Goal: Information Seeking & Learning: Understand process/instructions

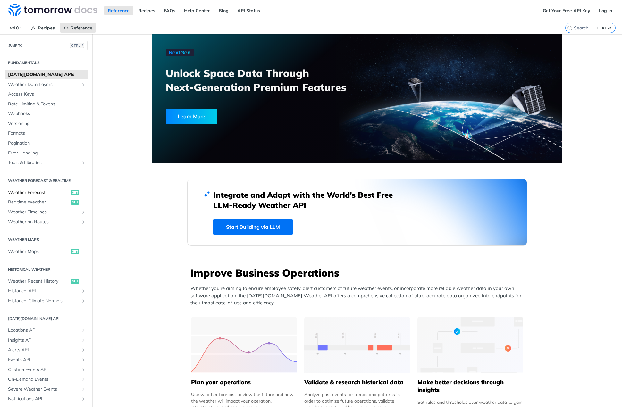
click at [26, 194] on span "Weather Forecast" at bounding box center [38, 192] width 61 height 6
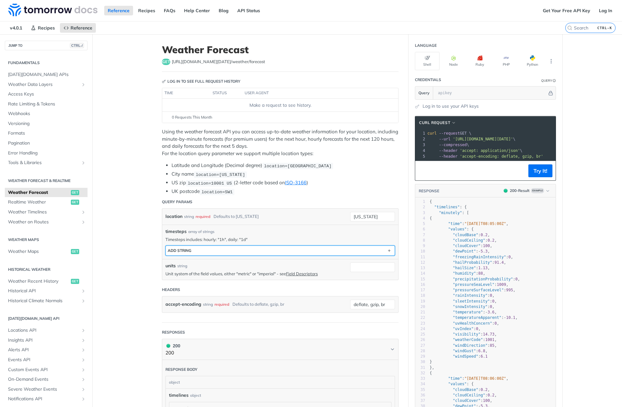
click at [267, 249] on button "ADD string" at bounding box center [280, 251] width 229 height 10
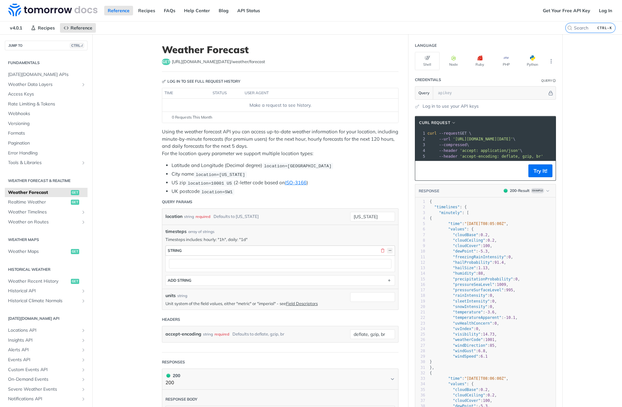
click at [387, 248] on button "button" at bounding box center [390, 251] width 6 height 6
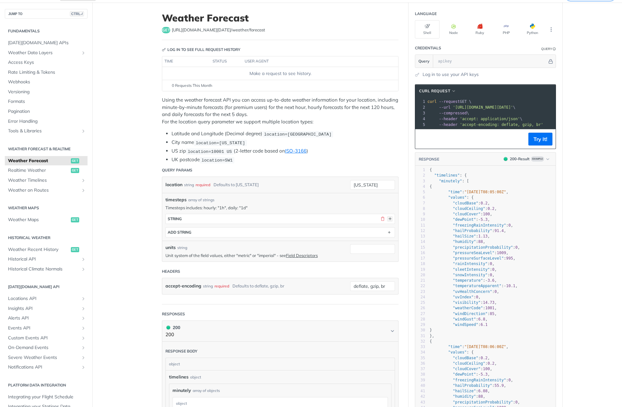
scroll to position [32, 0]
click at [490, 249] on span ""precipitationProbability"" at bounding box center [482, 247] width 60 height 4
type textarea "precipitationProbability"
click at [490, 249] on span ""precipitationProbability"" at bounding box center [482, 247] width 60 height 4
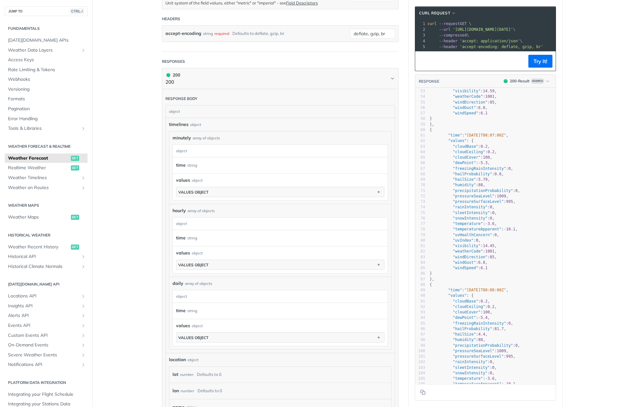
scroll to position [256, 0]
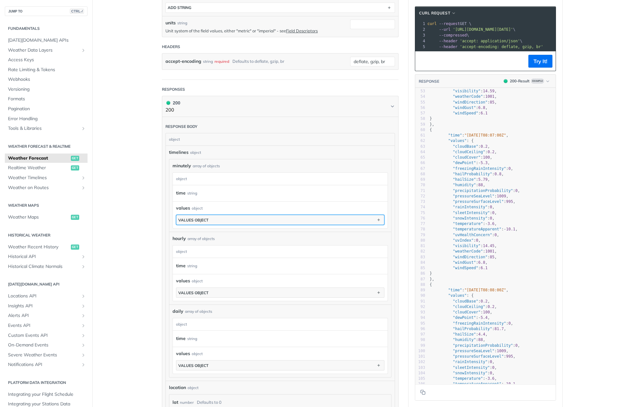
click at [211, 216] on button "values object" at bounding box center [280, 220] width 208 height 10
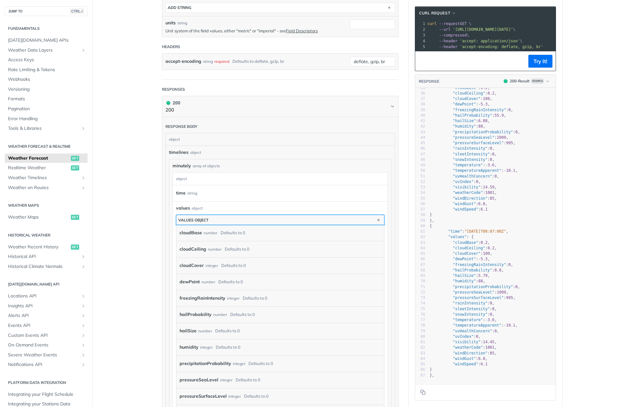
click at [206, 221] on div "values object" at bounding box center [193, 220] width 30 height 5
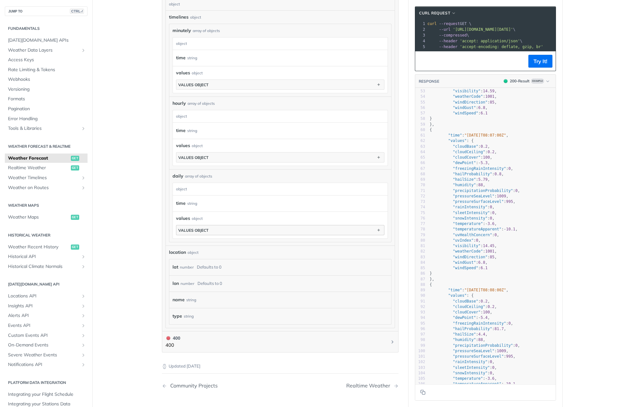
scroll to position [417, 0]
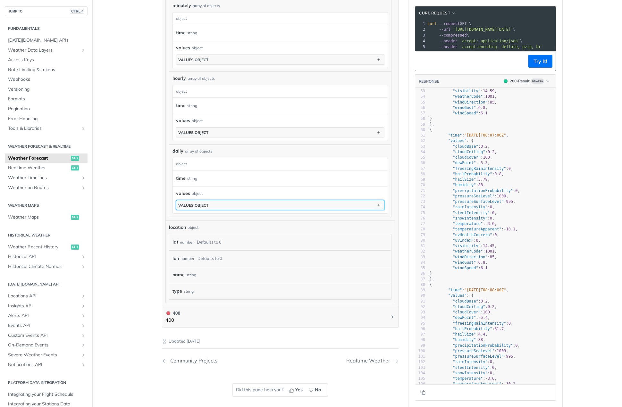
click at [272, 207] on button "values object" at bounding box center [280, 205] width 208 height 10
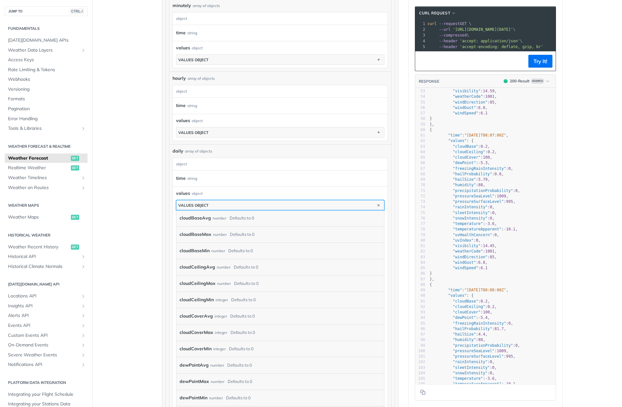
click at [272, 207] on button "values object" at bounding box center [280, 205] width 208 height 10
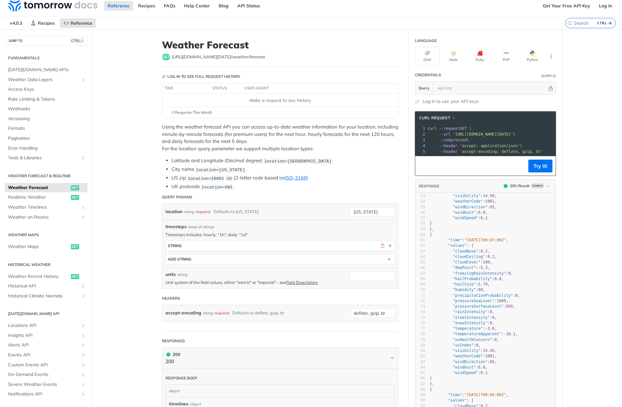
scroll to position [0, 0]
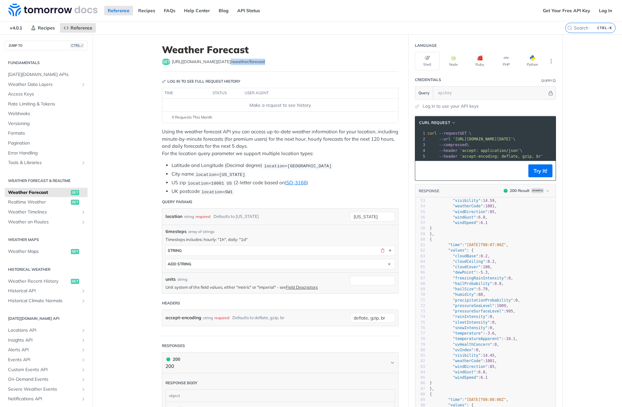
drag, startPoint x: 213, startPoint y: 62, endPoint x: 288, endPoint y: 63, distance: 75.6
click at [288, 63] on div "get [URL][DOMAIN_NAME][DATE] /weather/forecast" at bounding box center [280, 62] width 236 height 6
copy span "v4 /weather/forecast"
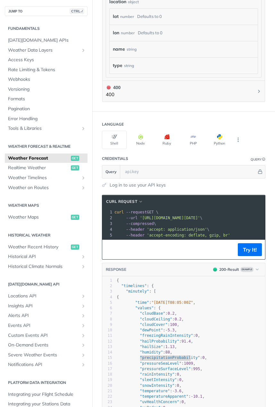
scroll to position [673, 0]
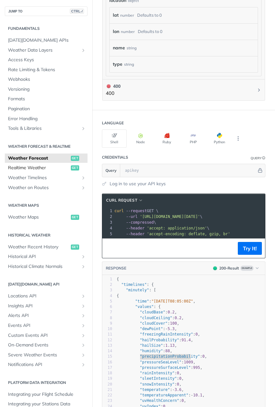
click at [51, 170] on span "Realtime Weather" at bounding box center [38, 168] width 61 height 6
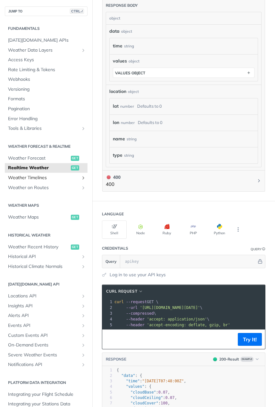
click at [34, 178] on span "Weather Timelines" at bounding box center [43, 178] width 71 height 6
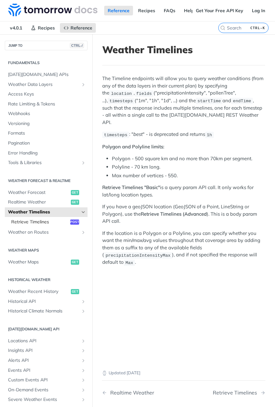
click at [47, 220] on span "Retrieve Timelines" at bounding box center [39, 222] width 57 height 6
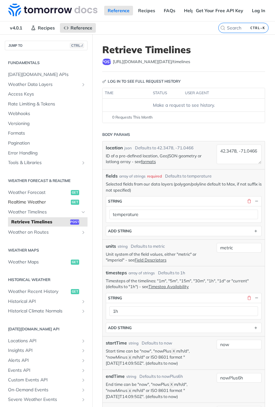
click at [36, 204] on span "Realtime Weather" at bounding box center [38, 202] width 61 height 6
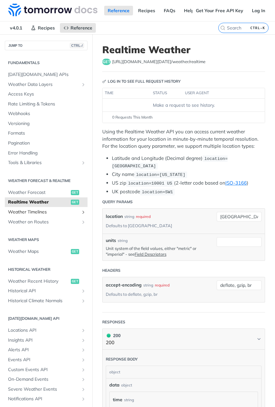
click at [39, 211] on span "Weather Timelines" at bounding box center [43, 212] width 71 height 6
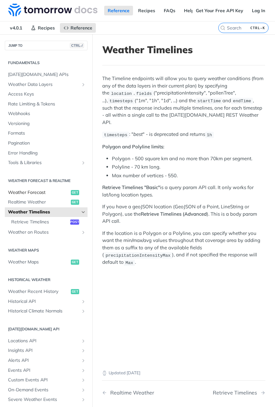
click at [36, 192] on span "Weather Forecast" at bounding box center [38, 192] width 61 height 6
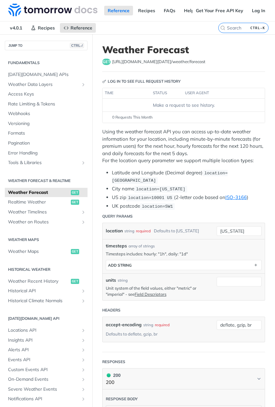
scroll to position [160, 0]
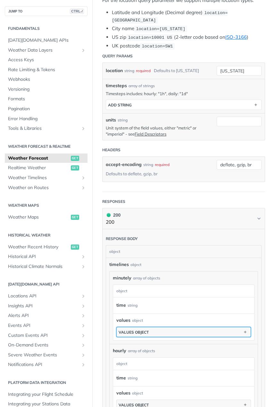
click at [201, 332] on button "values object" at bounding box center [184, 332] width 134 height 10
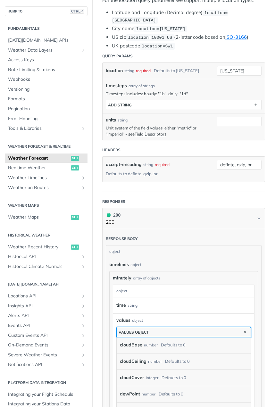
click at [201, 332] on button "values object" at bounding box center [184, 332] width 134 height 10
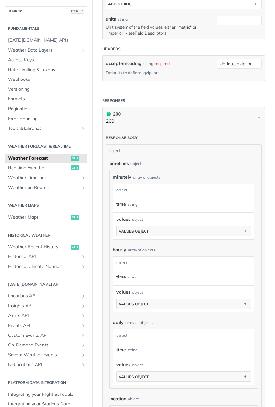
scroll to position [256, 0]
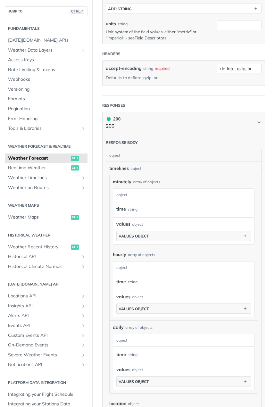
click at [124, 181] on span "minutely" at bounding box center [122, 181] width 19 height 7
copy span "minutely"
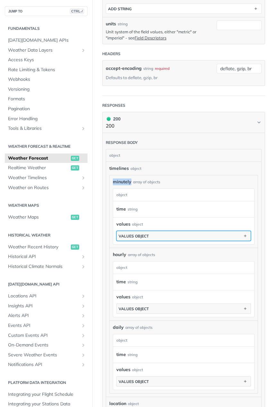
click at [166, 233] on button "values object" at bounding box center [184, 236] width 134 height 10
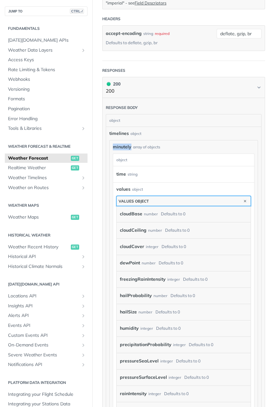
scroll to position [288, 0]
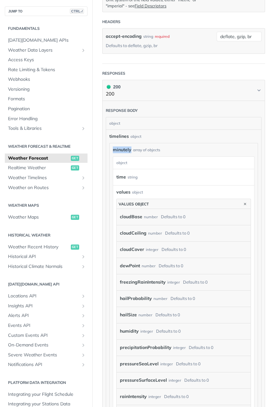
click at [147, 282] on label "freezingRainIntensity" at bounding box center [143, 281] width 46 height 9
copy label "freezingRainIntensity"
click at [129, 296] on label "hailProbability" at bounding box center [136, 298] width 32 height 9
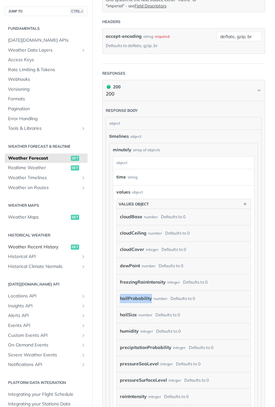
copy label "hailProbability"
click at [127, 312] on label "hailSize" at bounding box center [128, 314] width 17 height 9
copy label "hailSize"
click at [123, 329] on label "humidity" at bounding box center [129, 330] width 19 height 9
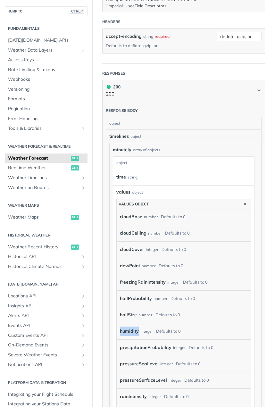
click at [123, 329] on label "humidity" at bounding box center [129, 330] width 19 height 9
copy label "humidity"
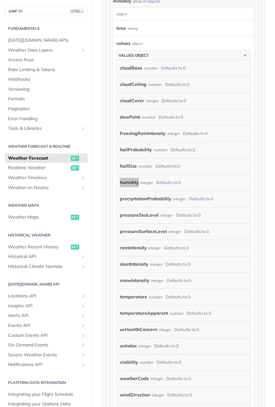
scroll to position [449, 0]
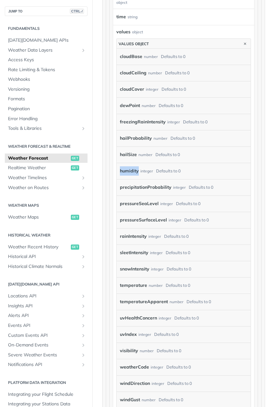
click at [136, 186] on label "precipitationProbability" at bounding box center [146, 187] width 52 height 9
copy label "precipitationProbability"
click at [134, 203] on label "pressureSeaLevel" at bounding box center [139, 203] width 39 height 9
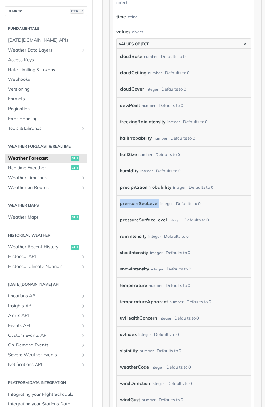
copy label "pressureSeaLevel"
click at [136, 217] on label "pressureSurfaceLevel" at bounding box center [143, 219] width 47 height 9
copy label "pressureSurfaceLevel"
click at [128, 234] on label "rainIntensity" at bounding box center [133, 236] width 27 height 9
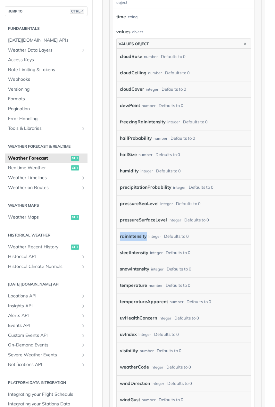
click at [128, 234] on label "rainIntensity" at bounding box center [133, 236] width 27 height 9
copy label "rainIntensity"
click at [125, 252] on label "sleetIntensity" at bounding box center [134, 252] width 29 height 9
click at [130, 269] on label "snowIntensity" at bounding box center [134, 268] width 29 height 9
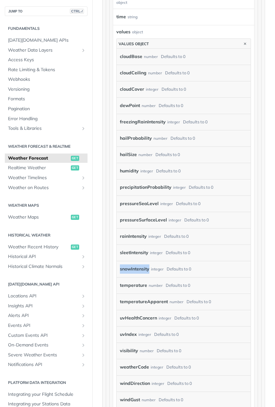
click at [130, 269] on label "snowIntensity" at bounding box center [134, 268] width 29 height 9
click at [131, 283] on label "temperature" at bounding box center [133, 285] width 27 height 9
click at [151, 302] on label "temperatureApparent" at bounding box center [144, 301] width 48 height 9
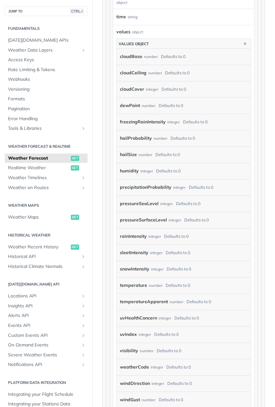
click at [138, 316] on label "uvHealthConcern" at bounding box center [138, 317] width 37 height 9
click at [128, 332] on label "uvIndex" at bounding box center [128, 334] width 17 height 9
click at [121, 350] on label "visibility" at bounding box center [129, 350] width 18 height 9
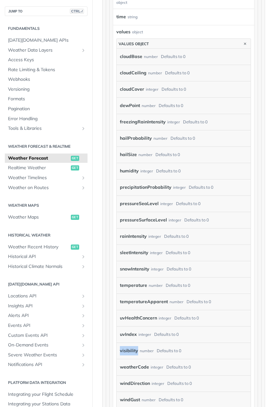
click at [121, 350] on label "visibility" at bounding box center [129, 350] width 18 height 9
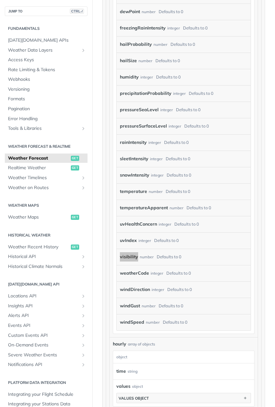
scroll to position [545, 0]
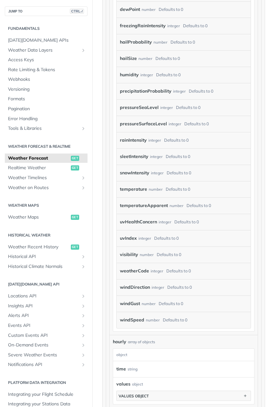
click at [133, 272] on label "weatherCode" at bounding box center [134, 270] width 29 height 9
click at [135, 285] on label "windDirection" at bounding box center [135, 287] width 30 height 9
click at [132, 304] on label "windGust" at bounding box center [130, 303] width 20 height 9
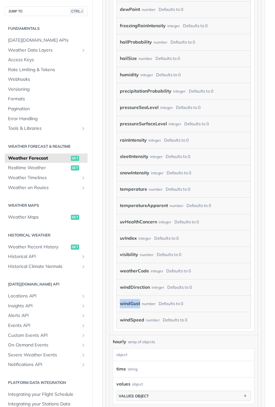
click at [132, 304] on label "windGust" at bounding box center [130, 303] width 20 height 9
click at [126, 316] on label "windSpeed" at bounding box center [132, 319] width 24 height 9
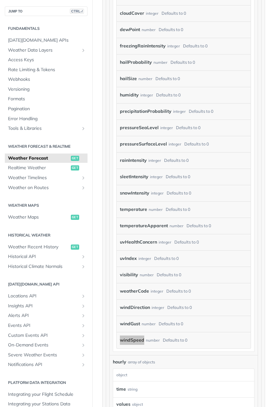
scroll to position [673, 0]
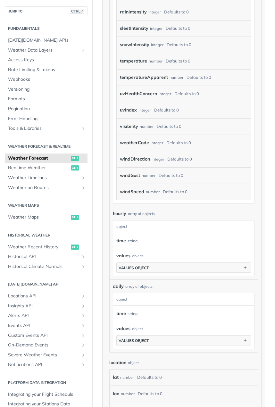
click at [117, 213] on span "hourly" at bounding box center [119, 213] width 13 height 7
click at [116, 215] on span "hourly" at bounding box center [119, 213] width 13 height 7
click at [119, 214] on span "hourly" at bounding box center [119, 213] width 13 height 7
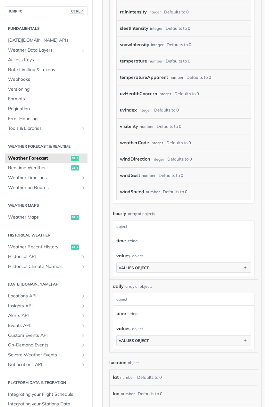
click at [116, 287] on span "daily" at bounding box center [118, 286] width 11 height 7
click at [115, 287] on span "daily" at bounding box center [118, 286] width 11 height 7
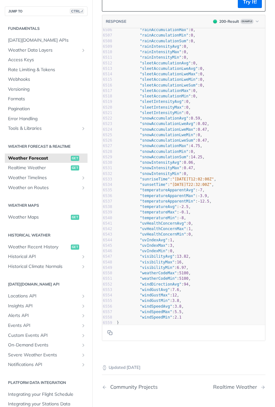
scroll to position [37191, 0]
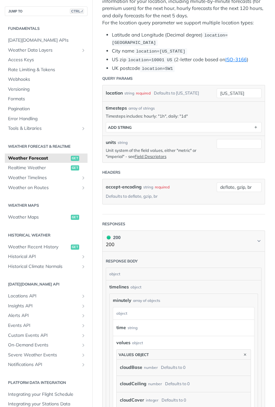
scroll to position [96, 0]
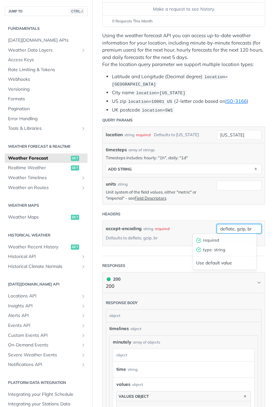
drag, startPoint x: 249, startPoint y: 227, endPoint x: 211, endPoint y: 228, distance: 37.2
click at [211, 228] on div "accept-encoding string required Defaults to deflate, gzip, br deflate, gzip, br…" at bounding box center [184, 233] width 162 height 25
click at [145, 195] on link "Field Descriptors" at bounding box center [151, 197] width 32 height 5
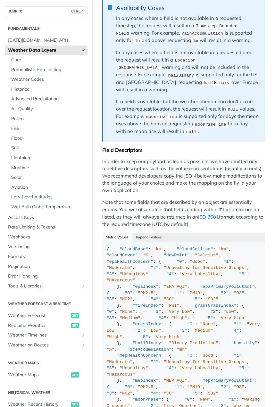
scroll to position [717, 0]
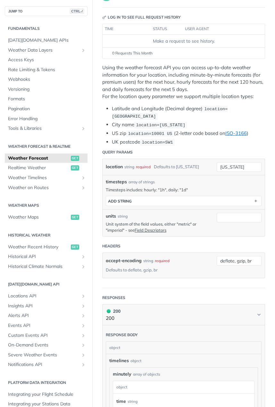
scroll to position [32, 0]
